Goal: Information Seeking & Learning: Learn about a topic

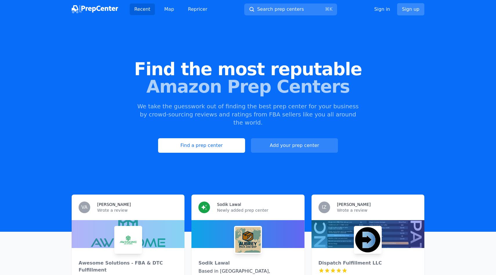
click at [420, 10] on link "Sign up" at bounding box center [410, 9] width 27 height 12
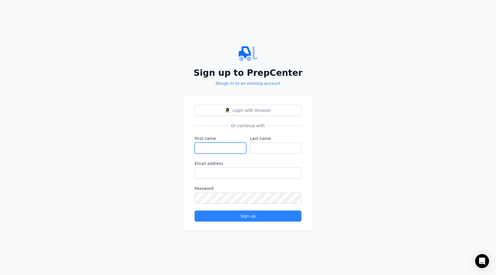
click at [215, 150] on input "First name" at bounding box center [221, 147] width 52 height 11
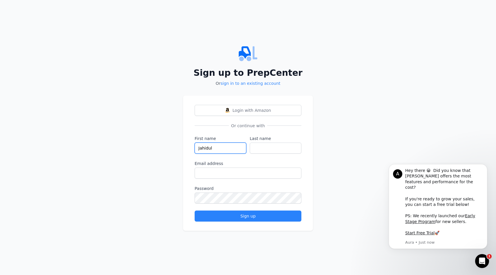
type input "Jahidul"
click at [277, 148] on input "Last name" at bounding box center [276, 147] width 52 height 11
type input "Islam"
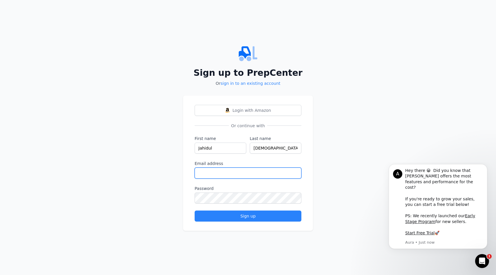
click at [232, 171] on input "Email address" at bounding box center [248, 172] width 107 height 11
click at [211, 175] on input "Email address" at bounding box center [248, 172] width 107 height 11
paste input "jahidulislm0998@gmail.com"
type input "jahidulislm0998@gmail.com"
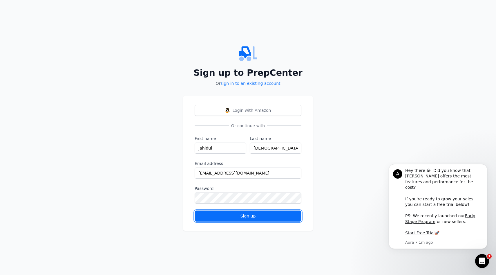
click at [253, 216] on div "Sign up" at bounding box center [248, 216] width 97 height 6
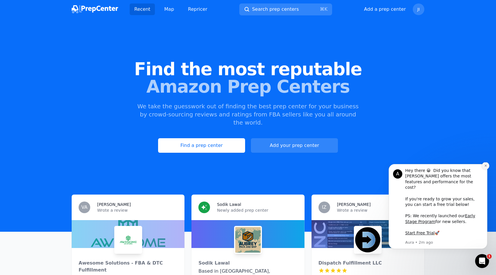
click at [486, 167] on icon "Dismiss notification" at bounding box center [485, 165] width 3 height 3
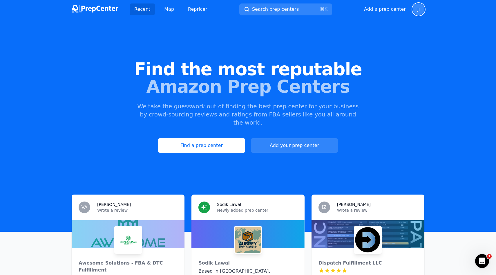
click at [419, 10] on span "JI" at bounding box center [419, 9] width 2 height 4
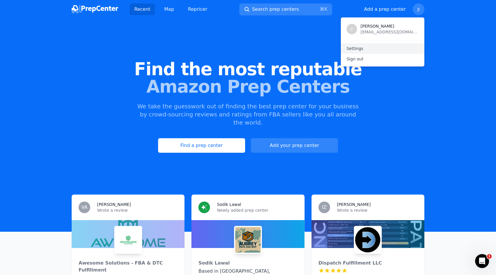
click at [368, 46] on link "Settings" at bounding box center [383, 48] width 84 height 10
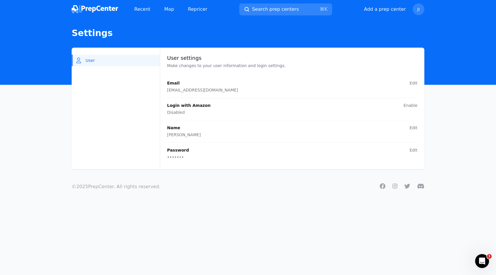
click at [100, 8] on img at bounding box center [95, 9] width 46 height 8
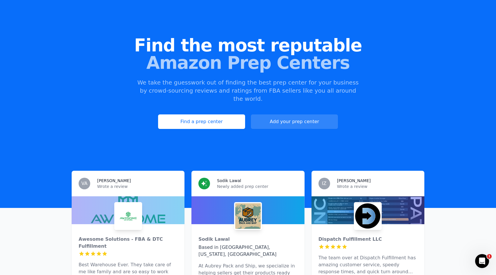
scroll to position [25, 0]
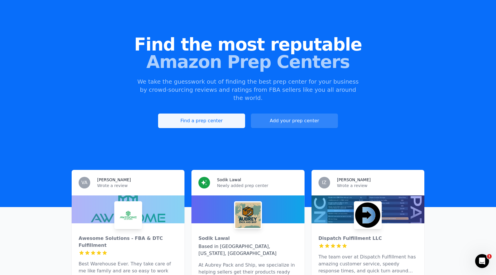
click at [214, 115] on link "Find a prep center" at bounding box center [201, 120] width 87 height 15
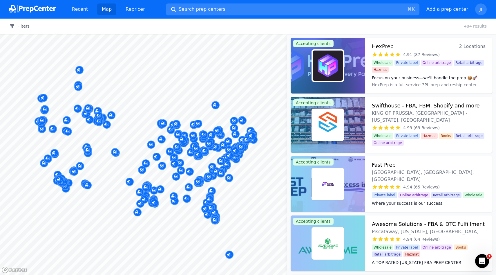
click at [25, 26] on button "Filters" at bounding box center [19, 26] width 20 height 6
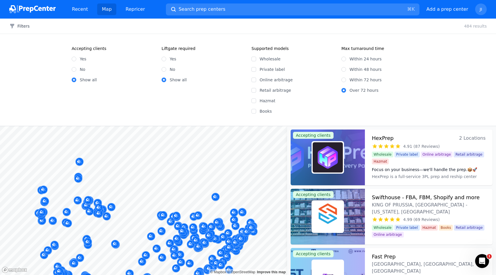
click at [81, 58] on label "Yes" at bounding box center [83, 59] width 7 height 6
click at [76, 58] on input "Yes" at bounding box center [74, 59] width 5 height 5
radio input "true"
click at [166, 66] on div "Yes No Show all" at bounding box center [203, 66] width 83 height 31
click at [164, 70] on input "No" at bounding box center [164, 69] width 5 height 5
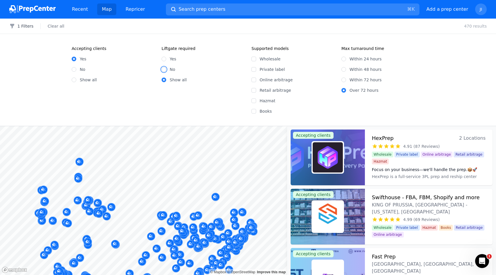
radio input "true"
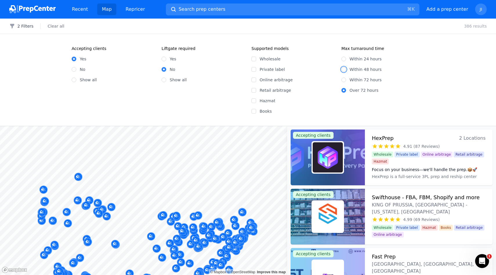
click at [345, 68] on input "Within 48 hours" at bounding box center [344, 69] width 5 height 5
radio input "true"
click at [255, 58] on input "Wholesale" at bounding box center [254, 59] width 5 height 5
checkbox input "true"
click at [429, 46] on div "Accepting clients Yes No Show all Liftgate required Yes No Show all Supported m…" at bounding box center [247, 80] width 371 height 68
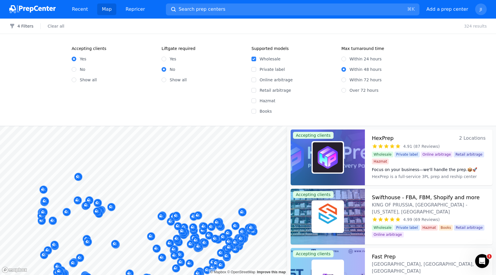
click at [217, 111] on div "Accepting clients Yes No Show all Liftgate required Yes No Show all" at bounding box center [158, 80] width 173 height 68
click at [218, 24] on div "4 Filters Clear all 324 results" at bounding box center [248, 26] width 496 height 15
click at [383, 137] on h3 "HexPrep" at bounding box center [383, 138] width 22 height 8
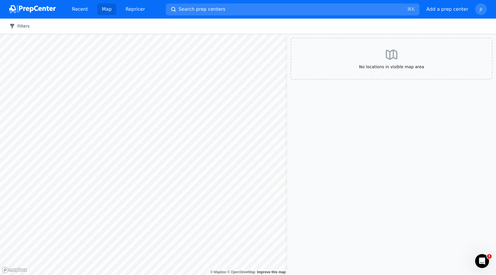
click at [23, 26] on button "Filters" at bounding box center [19, 26] width 20 height 6
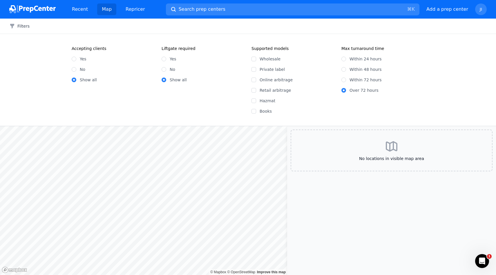
click at [82, 58] on label "Yes" at bounding box center [83, 59] width 7 height 6
click at [76, 58] on input "Yes" at bounding box center [74, 59] width 5 height 5
radio input "true"
click at [164, 69] on input "No" at bounding box center [164, 69] width 5 height 5
radio input "true"
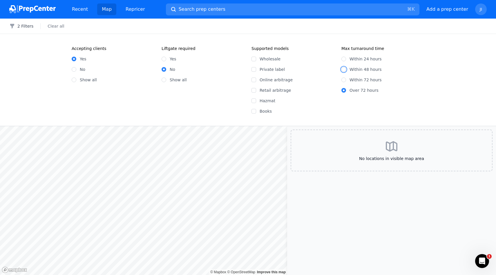
click at [343, 70] on input "Within 48 hours" at bounding box center [344, 69] width 5 height 5
radio input "true"
click at [256, 61] on div "Wholesale" at bounding box center [293, 59] width 83 height 6
click at [252, 59] on input "Wholesale" at bounding box center [254, 59] width 5 height 5
checkbox input "true"
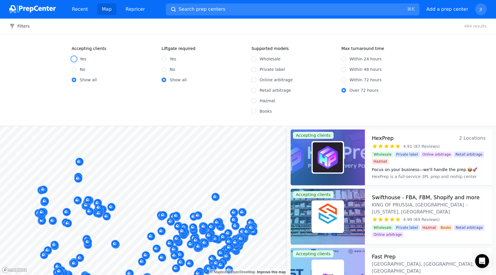
click at [75, 58] on input "Yes" at bounding box center [74, 59] width 5 height 5
radio input "true"
click at [164, 68] on input "No" at bounding box center [164, 69] width 5 height 5
radio input "true"
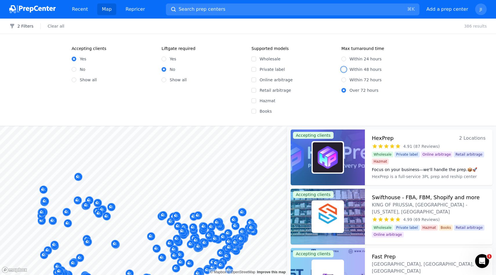
click at [345, 70] on input "Within 48 hours" at bounding box center [344, 69] width 5 height 5
radio input "true"
click at [20, 26] on button "3 Filters" at bounding box center [21, 26] width 24 height 6
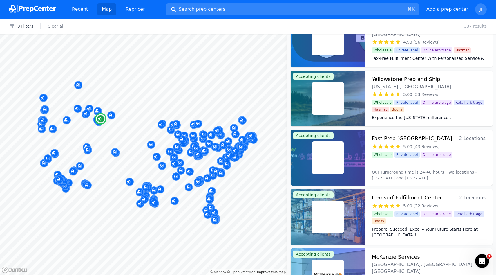
scroll to position [323, 0]
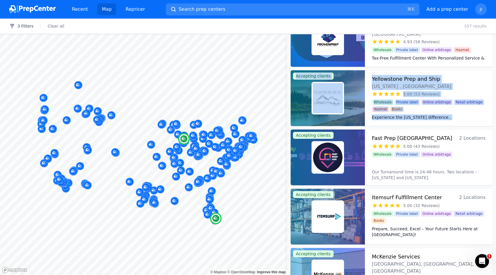
click at [479, 153] on div "Wholesale Private label Online arbitrage" at bounding box center [429, 153] width 114 height 8
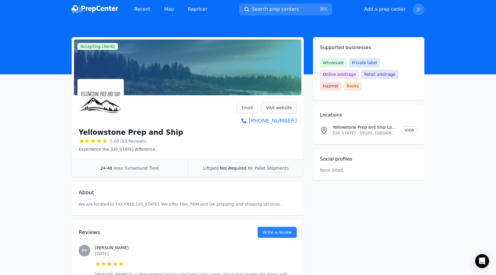
click at [281, 109] on link "Visit website" at bounding box center [279, 107] width 36 height 11
click at [409, 126] on link "View" at bounding box center [410, 130] width 16 height 8
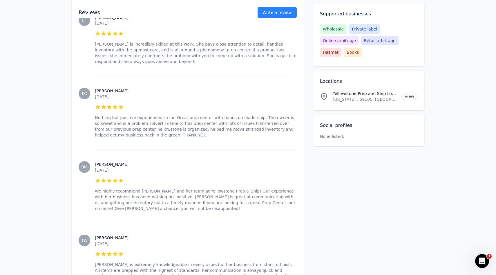
scroll to position [519, 0]
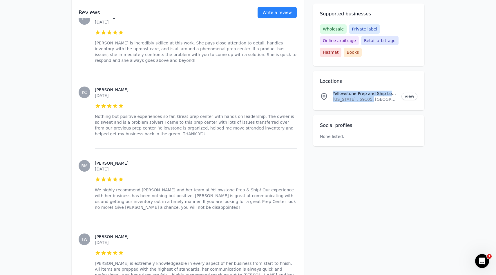
drag, startPoint x: 374, startPoint y: 88, endPoint x: 332, endPoint y: 81, distance: 42.4
click at [331, 91] on div "Yellowstone Prep and Ship Location [US_STATE] , 59105, [GEOGRAPHIC_DATA] View" at bounding box center [368, 97] width 97 height 12
copy div "Yellowstone Prep and Ship Location [US_STATE] , 59105, [GEOGRAPHIC_DATA]"
